Goal: Find contact information: Find contact information

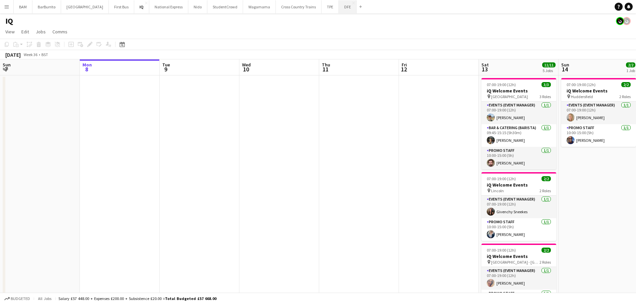
click at [339, 10] on button "DFE Close" at bounding box center [348, 6] width 18 height 13
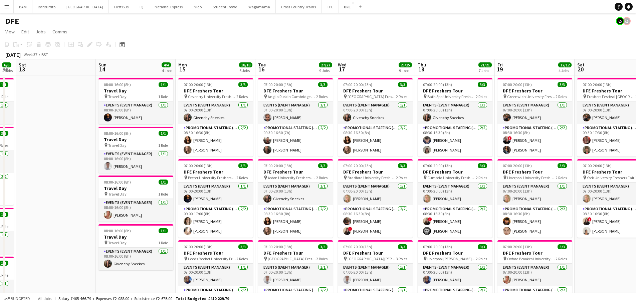
scroll to position [0, 231]
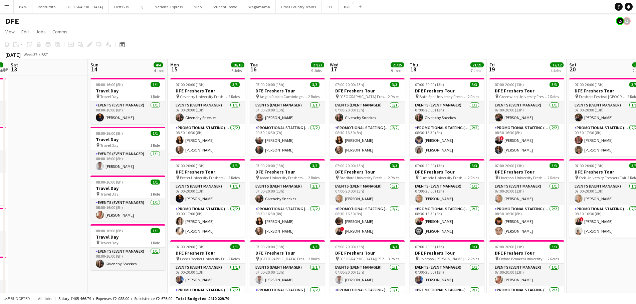
drag, startPoint x: 498, startPoint y: 132, endPoint x: 300, endPoint y: 127, distance: 198.1
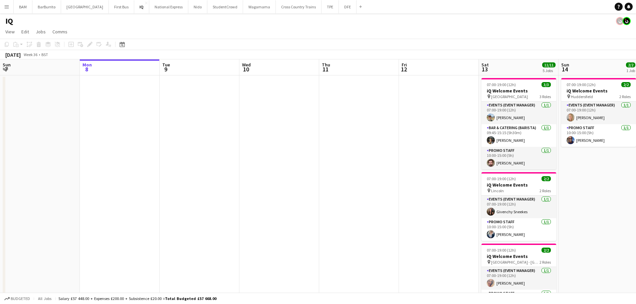
drag, startPoint x: 431, startPoint y: 109, endPoint x: 400, endPoint y: 109, distance: 30.4
click at [390, 111] on app-calendar-viewport "Fri 5 Sat 6 10/10 4 Jobs Sun 7 Mon 8 Tue 9 Wed 10 Thu 11 Fri 12 Sat 13 11/11 5 …" at bounding box center [318, 265] width 636 height 412
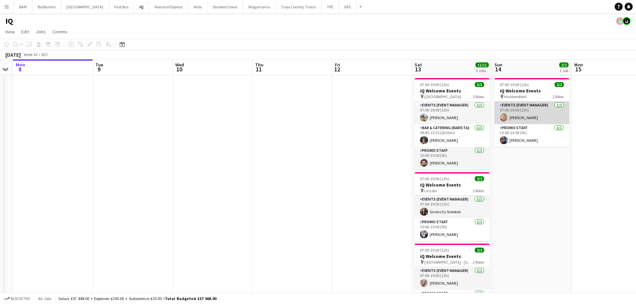
click at [539, 107] on app-card-role "Events (Event Manager) 1/1 07:00-19:00 (12h) Laura cutts" at bounding box center [532, 113] width 75 height 23
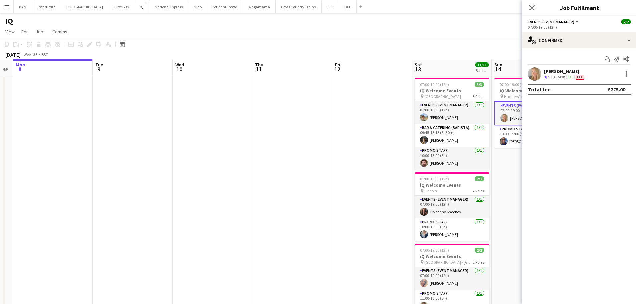
click at [601, 72] on div "Laura cutts Crew rating 5 31.6km 1/1 Fee" at bounding box center [580, 73] width 114 height 13
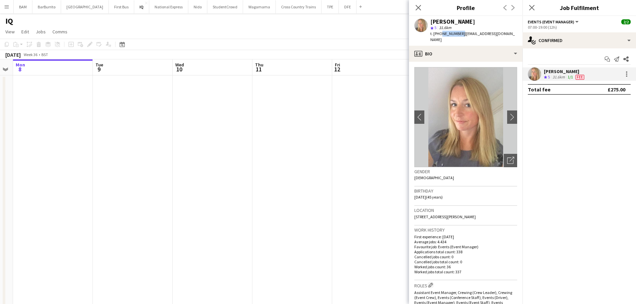
drag, startPoint x: 440, startPoint y: 33, endPoint x: 460, endPoint y: 36, distance: 20.0
click at [460, 36] on div "t. +447709328418 | lauracutts33@hotmail.com" at bounding box center [473, 37] width 87 height 12
copy span "7709328418"
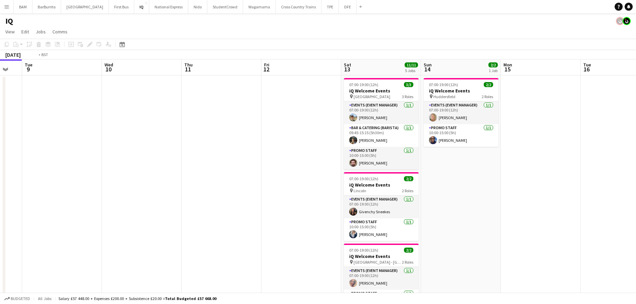
click at [30, 99] on app-calendar-viewport "Fri 5 Sat 6 10/10 4 Jobs Sun 7 Mon 8 Tue 9 Wed 10 Thu 11 Fri 12 Sat 13 11/11 5 …" at bounding box center [318, 265] width 636 height 412
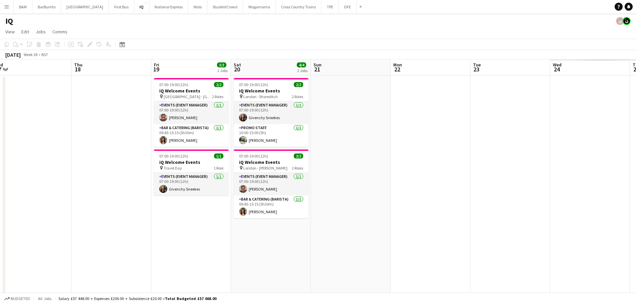
drag, startPoint x: 397, startPoint y: 108, endPoint x: 358, endPoint y: 114, distance: 39.5
click at [93, 117] on app-calendar-viewport "Sat 13 11/11 5 Jobs Sun 14 2/2 1 Job Mon 15 Tue 16 Wed 17 Thu 18 Fri 19 3/3 2 J…" at bounding box center [318, 265] width 636 height 412
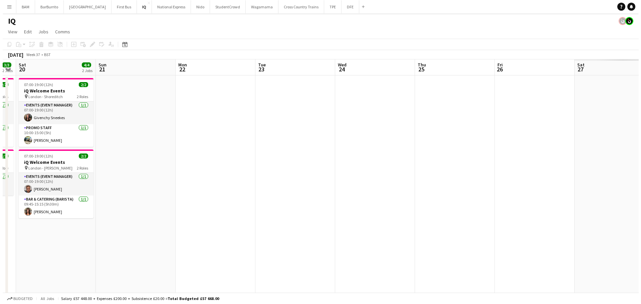
scroll to position [0, 196]
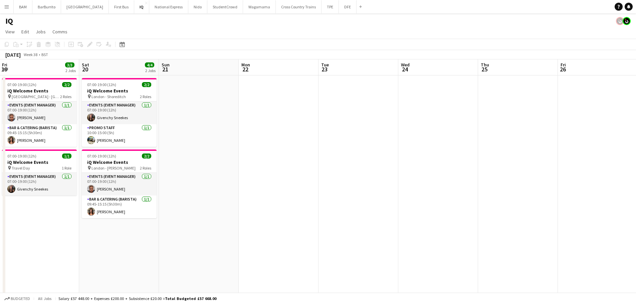
drag, startPoint x: 302, startPoint y: 119, endPoint x: 97, endPoint y: 73, distance: 209.7
click at [57, 114] on app-calendar-viewport "Tue 16 Wed 17 Thu 18 Fri 19 3/3 2 Jobs Sat 20 4/4 2 Jobs Sun 21 Mon 22 Tue 23 W…" at bounding box center [318, 265] width 636 height 412
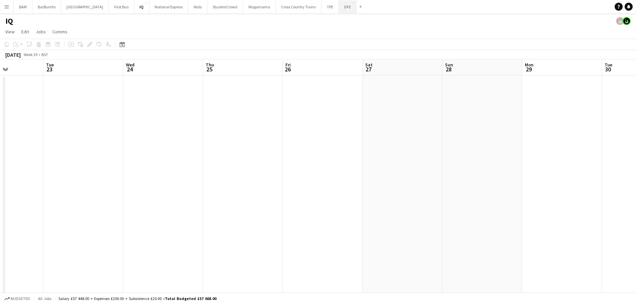
click at [339, 6] on button "DFE Close" at bounding box center [348, 6] width 18 height 13
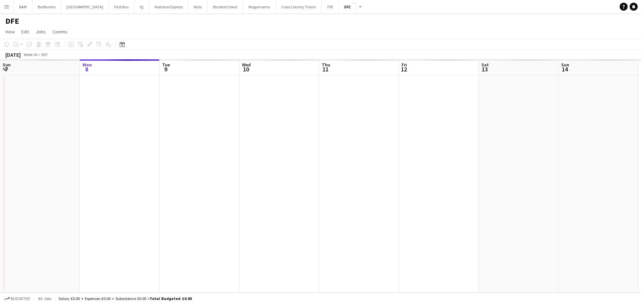
click at [136, 116] on app-calendar-viewport "Fri 5 Sat 6 Sun 7 Mon 8 Tue 9 Wed 10 Thu 11 Fri 12 Sat 13 Sun 14 Mon 15 Tue 16 …" at bounding box center [320, 175] width 641 height 233
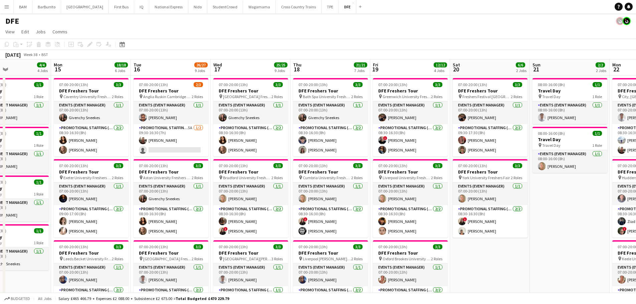
drag, startPoint x: 318, startPoint y: 141, endPoint x: 132, endPoint y: 120, distance: 186.9
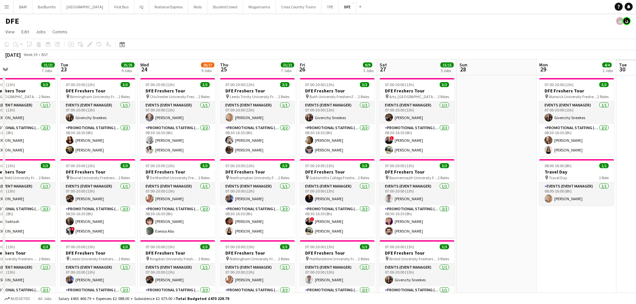
drag, startPoint x: 397, startPoint y: 146, endPoint x: 169, endPoint y: 137, distance: 227.6
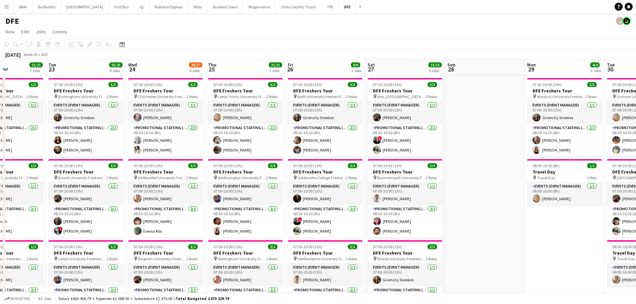
scroll to position [0, 197]
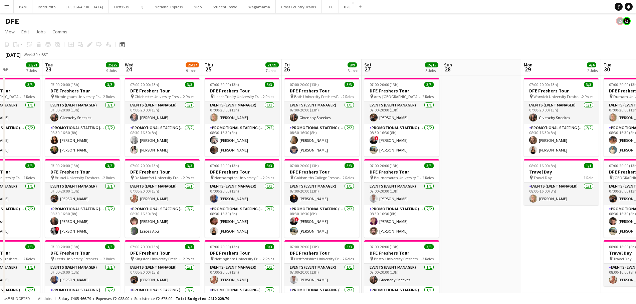
drag, startPoint x: 501, startPoint y: 155, endPoint x: 498, endPoint y: 155, distance: 3.4
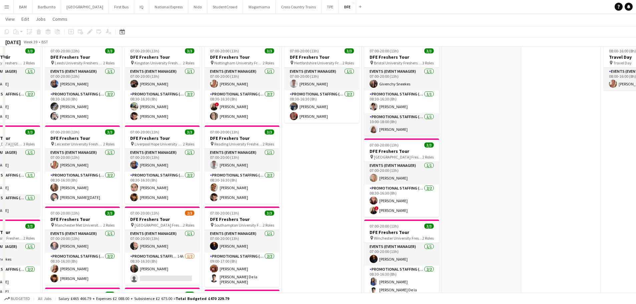
scroll to position [200, 0]
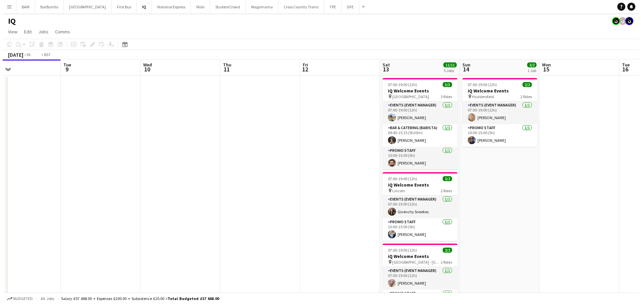
scroll to position [0, 342]
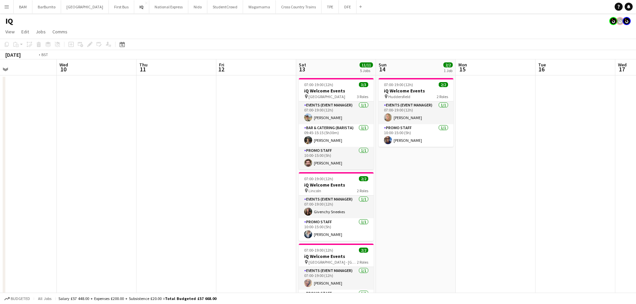
drag, startPoint x: 363, startPoint y: 125, endPoint x: 209, endPoint y: 120, distance: 153.7
click at [202, 121] on app-calendar-viewport "Fri 5 Sat 6 10/10 4 Jobs Sun 7 Mon 8 Tue 9 Wed 10 Thu 11 Fri 12 Sat 13 11/11 5 …" at bounding box center [318, 265] width 636 height 412
click at [207, 8] on button "StudentCrowd Close" at bounding box center [225, 6] width 36 height 13
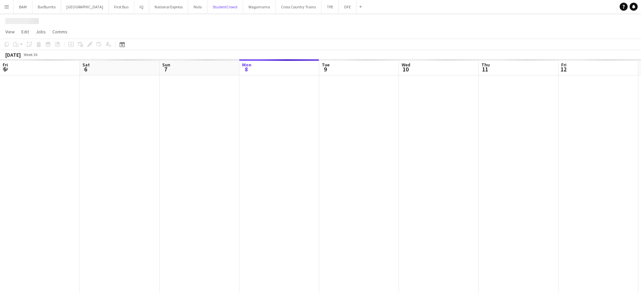
scroll to position [0, 160]
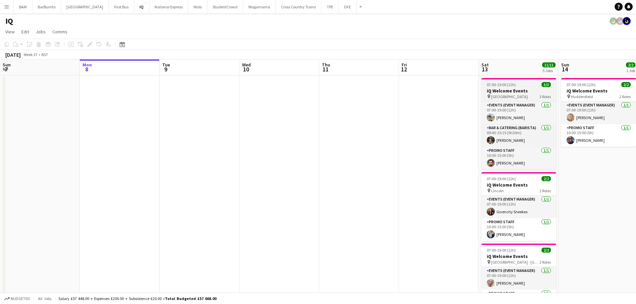
drag, startPoint x: 204, startPoint y: 93, endPoint x: 163, endPoint y: 81, distance: 43.3
click at [92, 90] on app-calendar-viewport "Fri 5 Sat 6 10/10 4 Jobs Sun 7 Mon 8 Tue 9 Wed 10 Thu 11 Fri 12 Sat 13 11/11 5 …" at bounding box center [318, 265] width 636 height 412
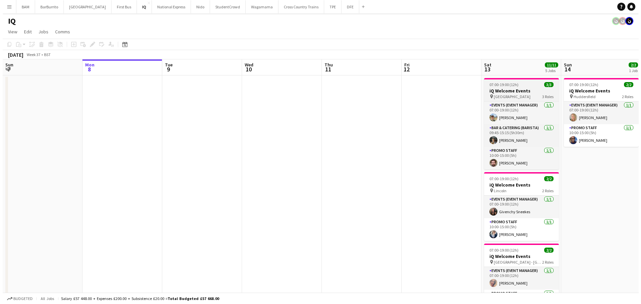
scroll to position [0, 251]
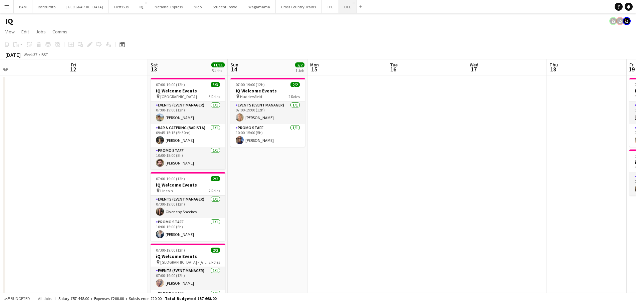
click at [339, 8] on button "DFE Close" at bounding box center [348, 6] width 18 height 13
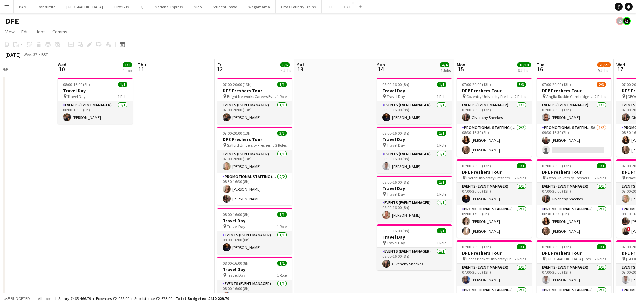
drag, startPoint x: 339, startPoint y: 147, endPoint x: 114, endPoint y: 141, distance: 225.8
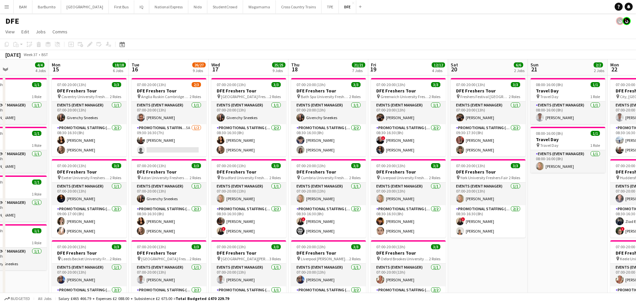
drag, startPoint x: 428, startPoint y: 155, endPoint x: 105, endPoint y: 139, distance: 324.3
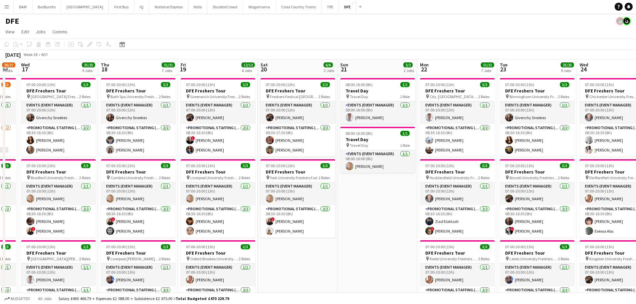
scroll to position [0, 212]
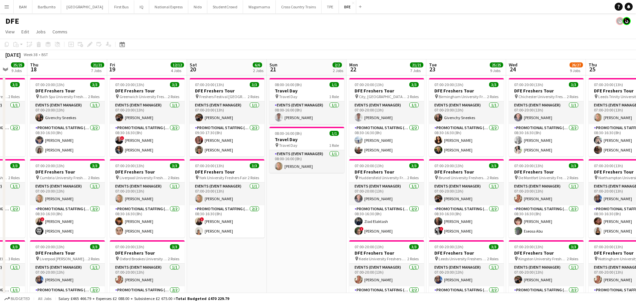
drag, startPoint x: 356, startPoint y: 145, endPoint x: 135, endPoint y: 136, distance: 221.6
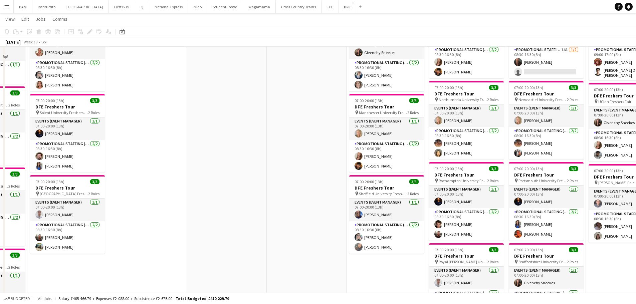
scroll to position [434, 0]
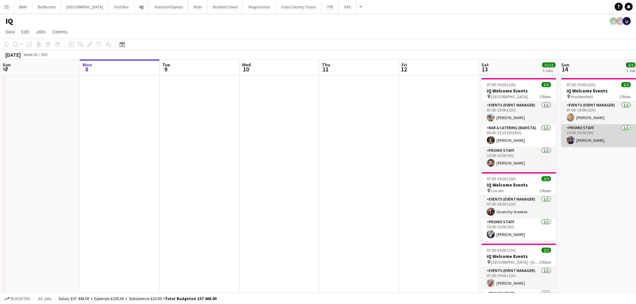
click at [568, 140] on app-user-avatar at bounding box center [571, 140] width 8 height 8
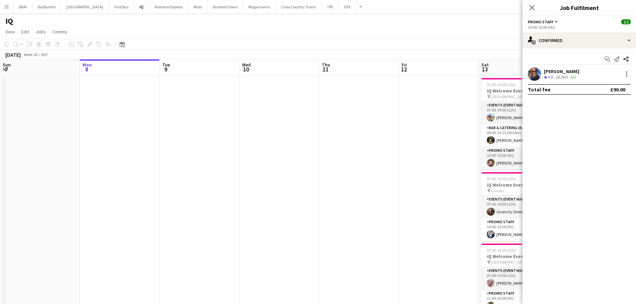
click at [569, 78] on div "28.3km" at bounding box center [561, 77] width 15 height 6
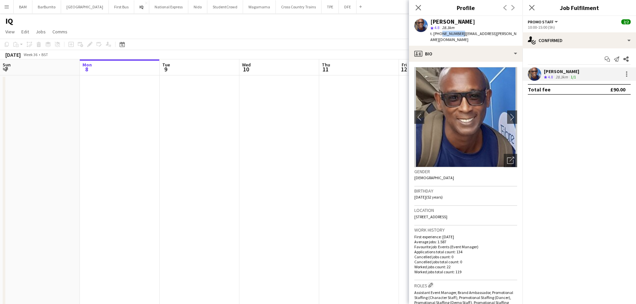
drag, startPoint x: 440, startPoint y: 32, endPoint x: 460, endPoint y: 34, distance: 20.1
click at [460, 34] on span "t. +447720385466" at bounding box center [447, 33] width 35 height 5
copy span "7720385466"
drag, startPoint x: 420, startPoint y: 8, endPoint x: 400, endPoint y: 5, distance: 19.8
click at [420, 8] on icon "Close pop-in" at bounding box center [418, 7] width 5 height 5
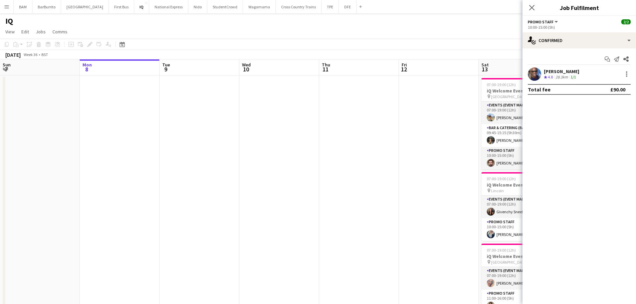
click at [343, 44] on app-toolbar "Copy Paste Paste Ctrl+V Paste with crew Ctrl+Shift+V Paste linked Job Delete Gr…" at bounding box center [318, 44] width 636 height 11
